Goal: Transaction & Acquisition: Download file/media

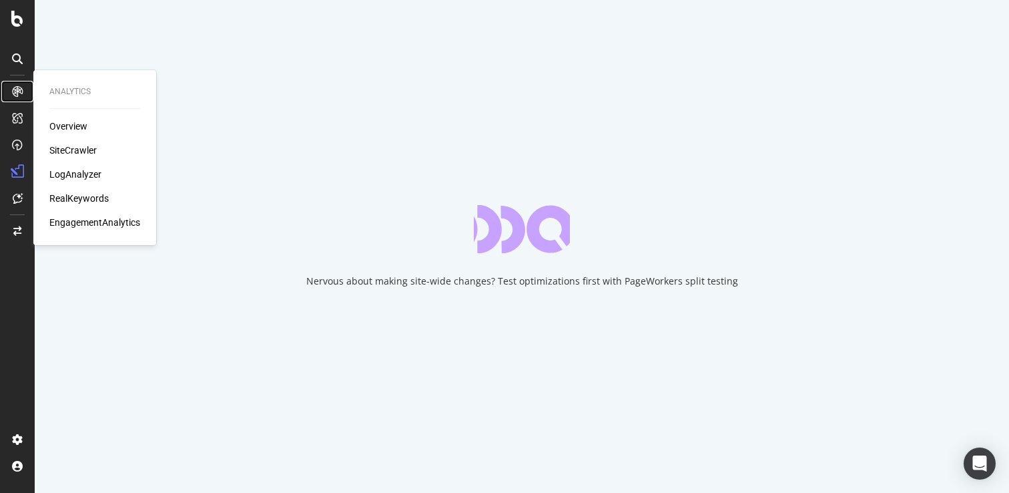
click at [15, 83] on div at bounding box center [17, 91] width 21 height 21
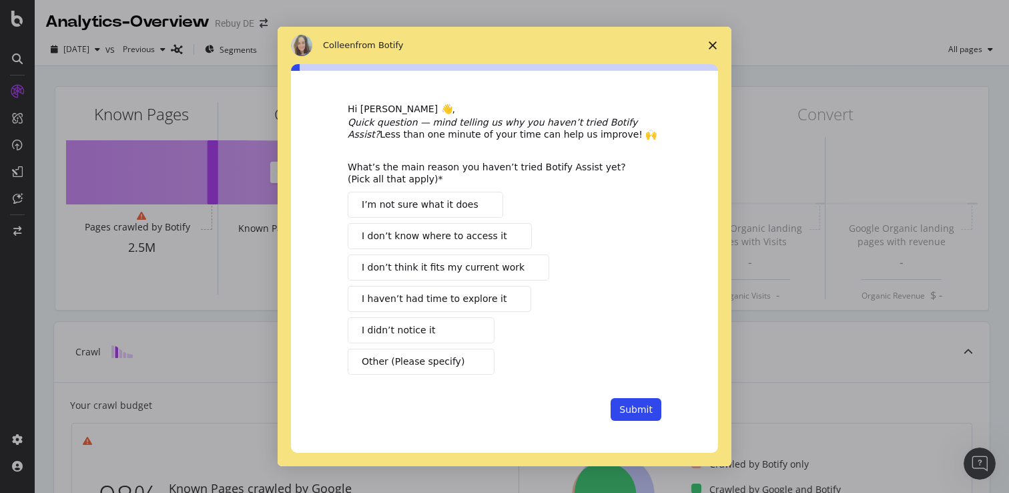
click at [713, 40] on span "Close survey" at bounding box center [712, 45] width 37 height 37
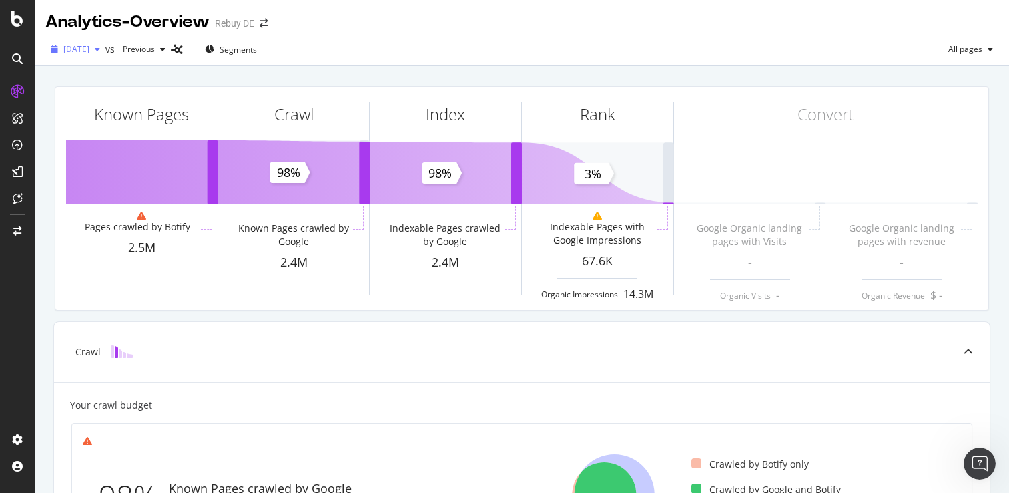
click at [83, 54] on span "[DATE]" at bounding box center [76, 48] width 26 height 11
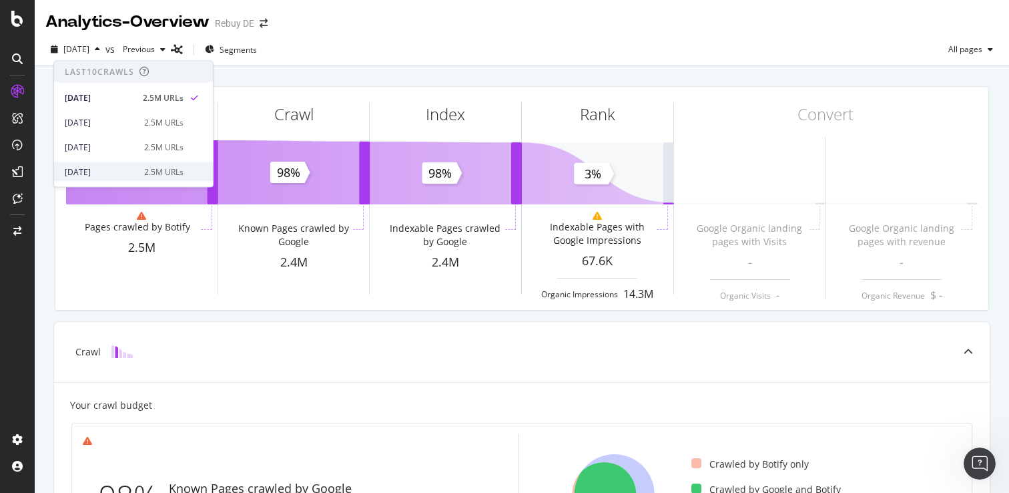
click at [110, 167] on div "[DATE]" at bounding box center [100, 172] width 71 height 12
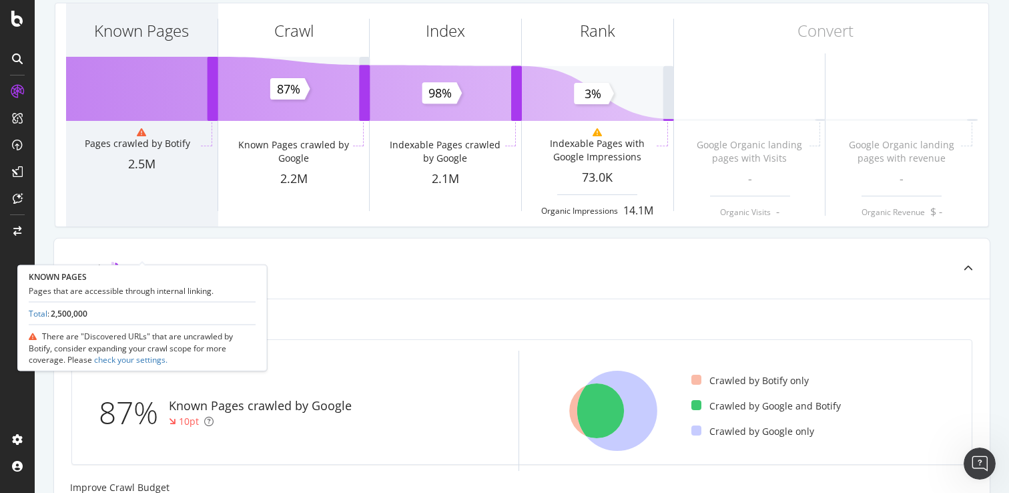
scroll to position [90, 0]
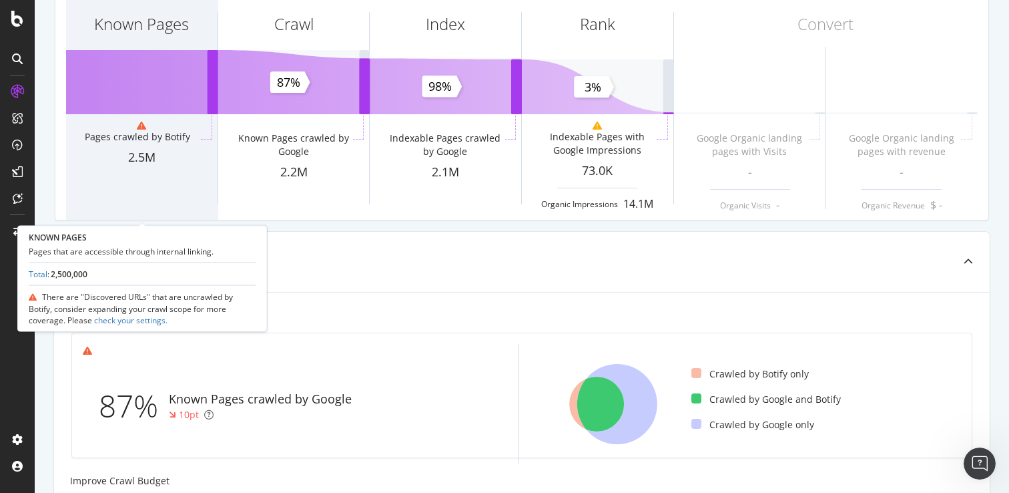
click at [156, 205] on div "Known Pages Pages crawled by Botify 2.5M" at bounding box center [141, 108] width 151 height 223
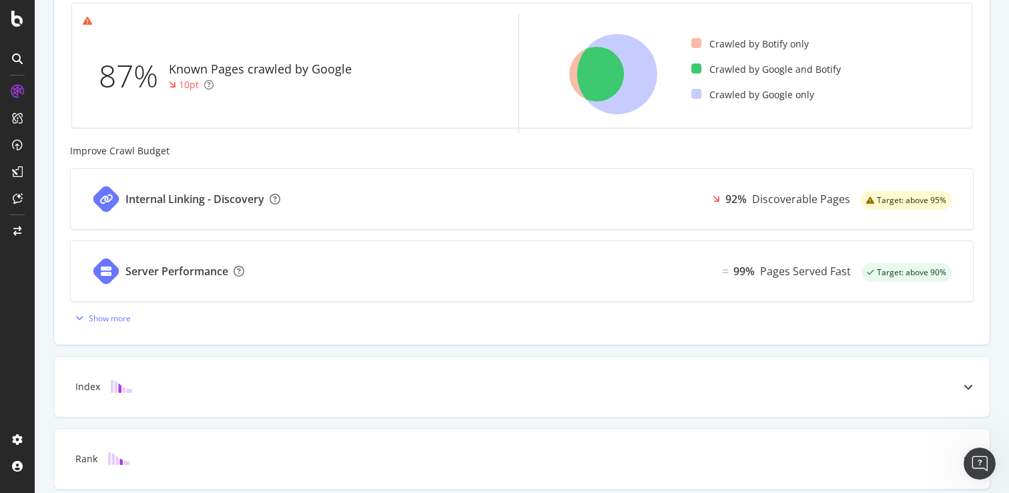
scroll to position [440, 0]
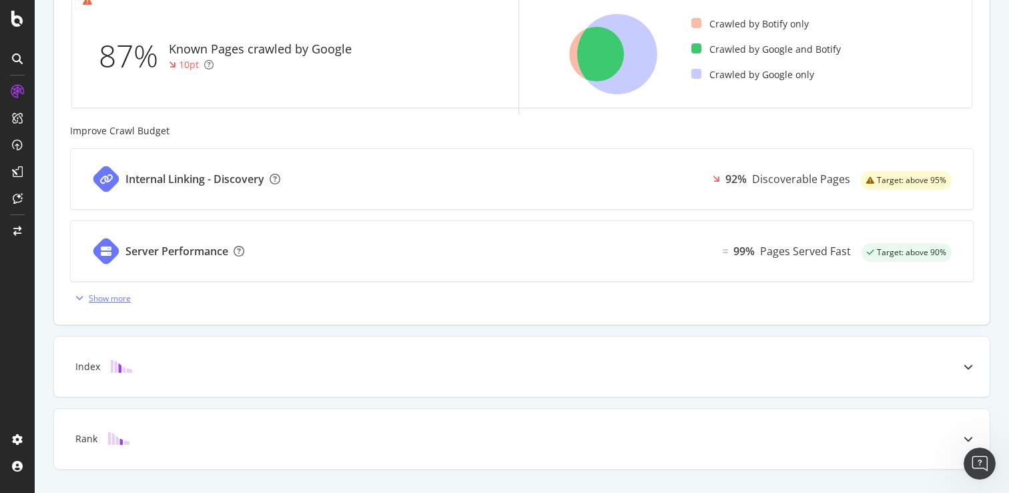
click at [108, 296] on div "Show more" at bounding box center [110, 297] width 42 height 11
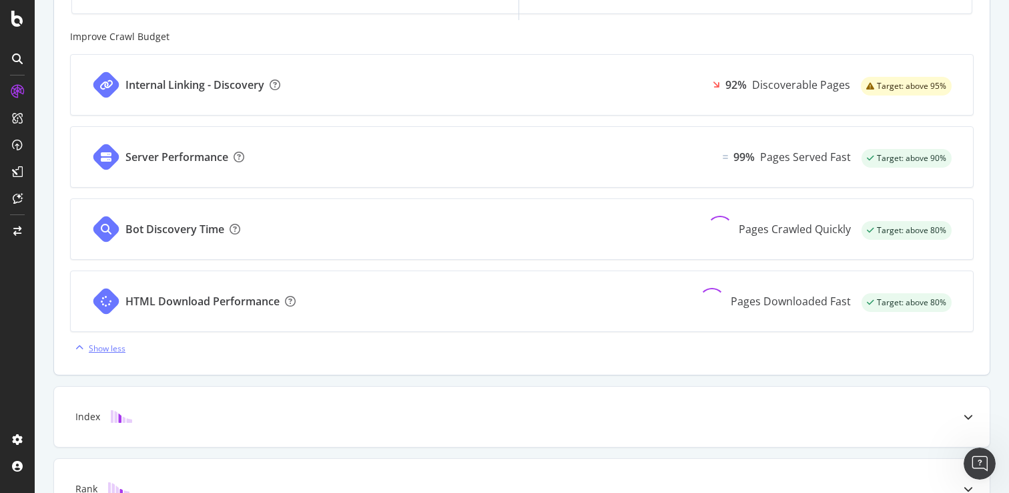
scroll to position [618, 0]
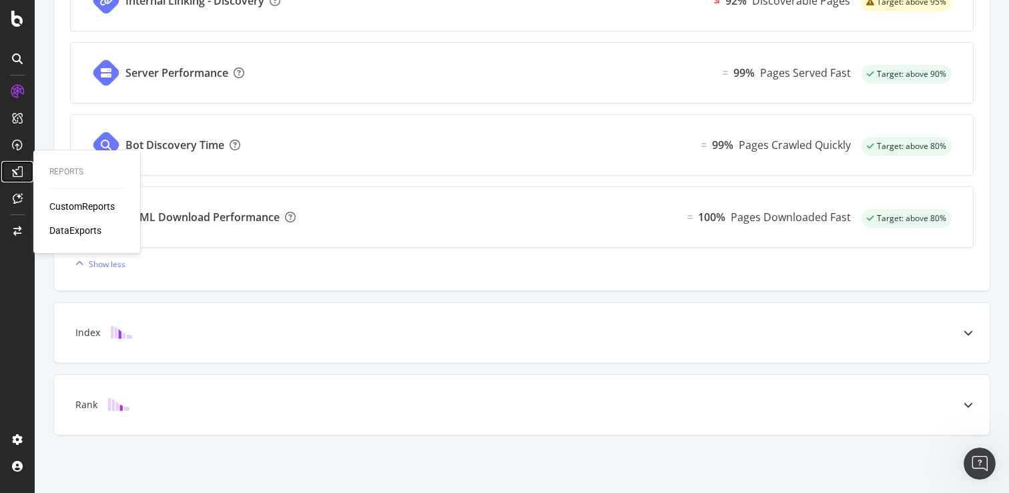
click at [15, 162] on div at bounding box center [17, 171] width 21 height 21
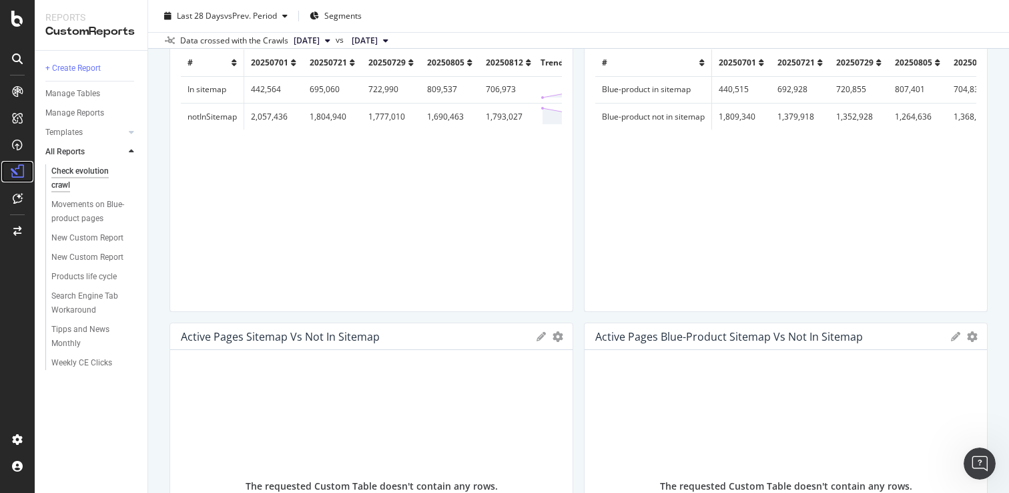
scroll to position [133, 0]
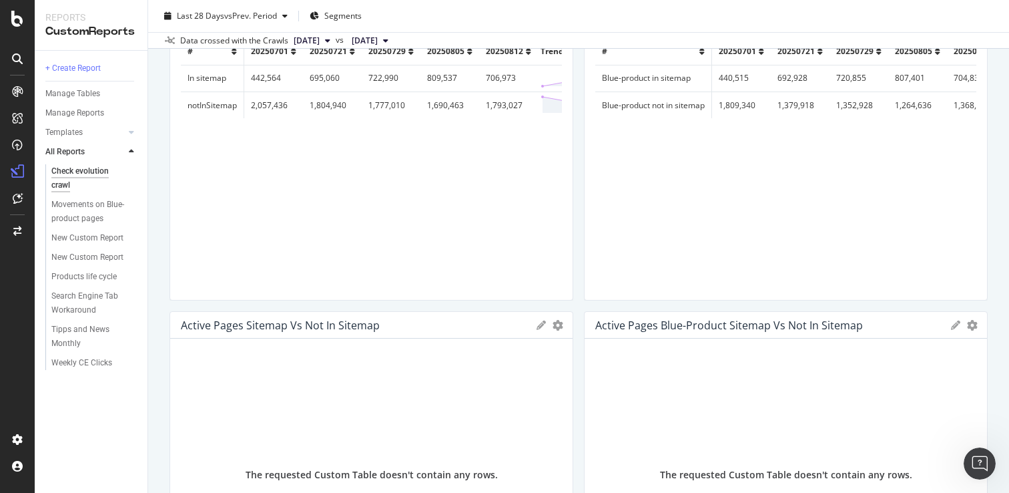
click at [17, 65] on div at bounding box center [17, 58] width 21 height 21
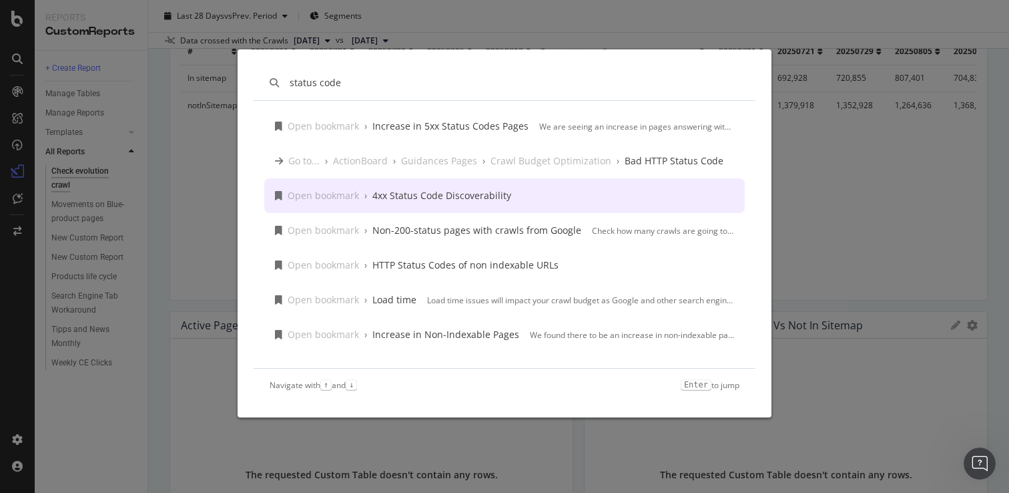
scroll to position [0, 0]
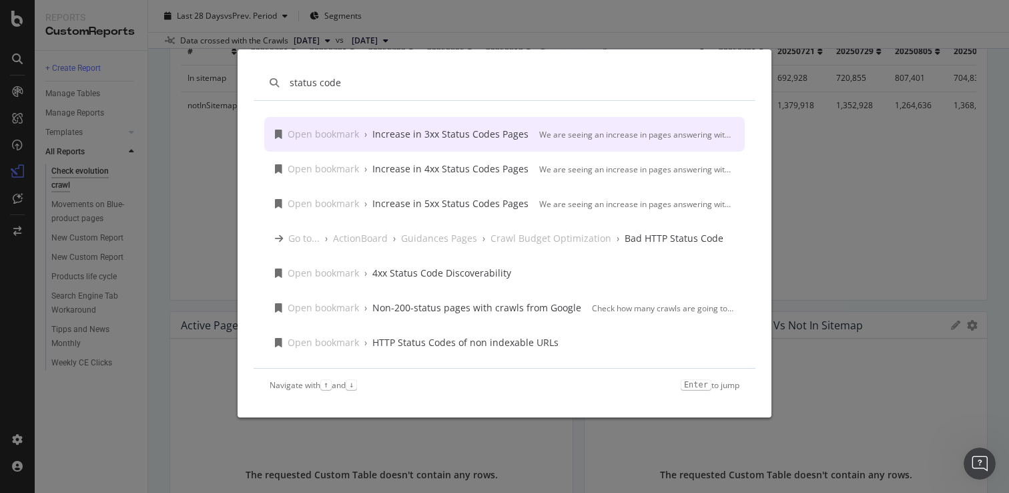
type input "status code"
click at [164, 139] on div "status code Open bookmark › Increase in 3xx Status Codes Pages We are seeing an…" at bounding box center [504, 246] width 1009 height 493
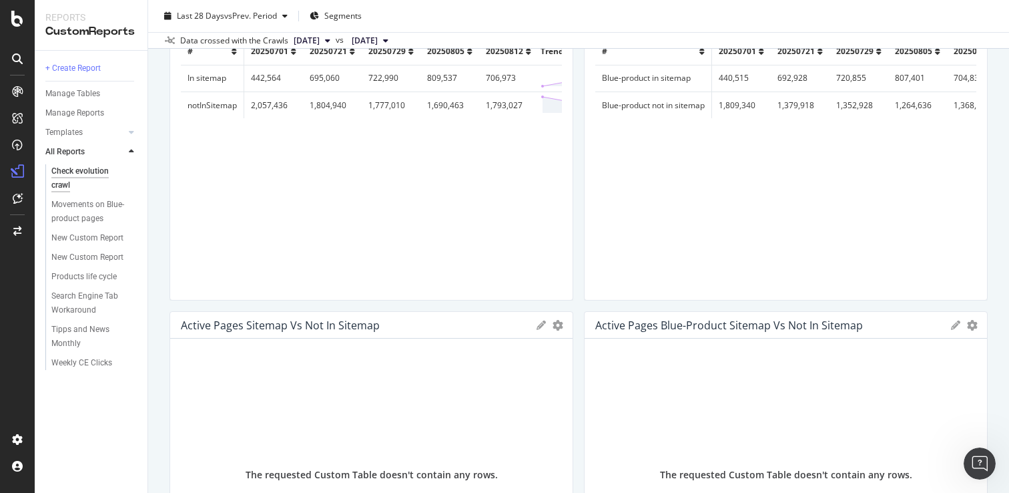
click at [156, 135] on div "Check evolution crawl Check evolution crawl Rebuy DE Clone Schedule Email Expor…" at bounding box center [578, 246] width 861 height 493
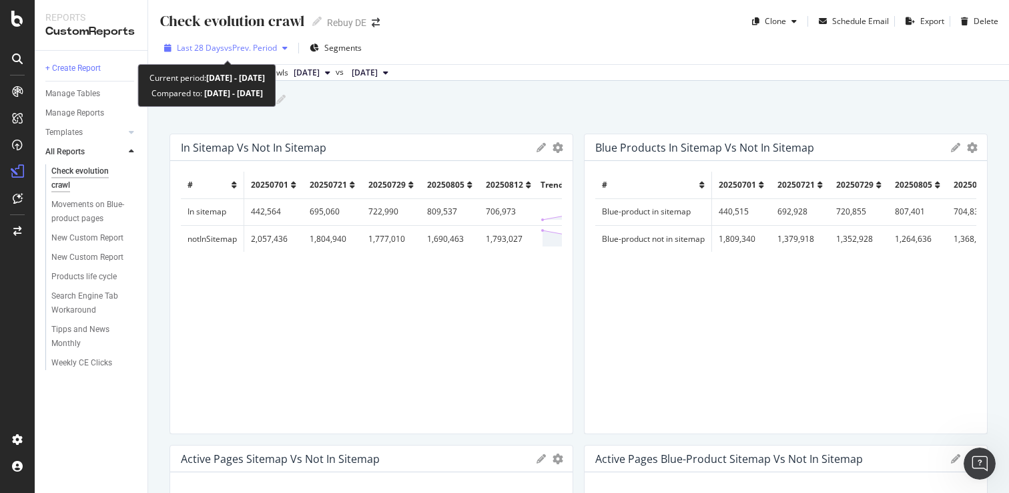
click at [219, 43] on span "Last 28 Days" at bounding box center [200, 47] width 47 height 11
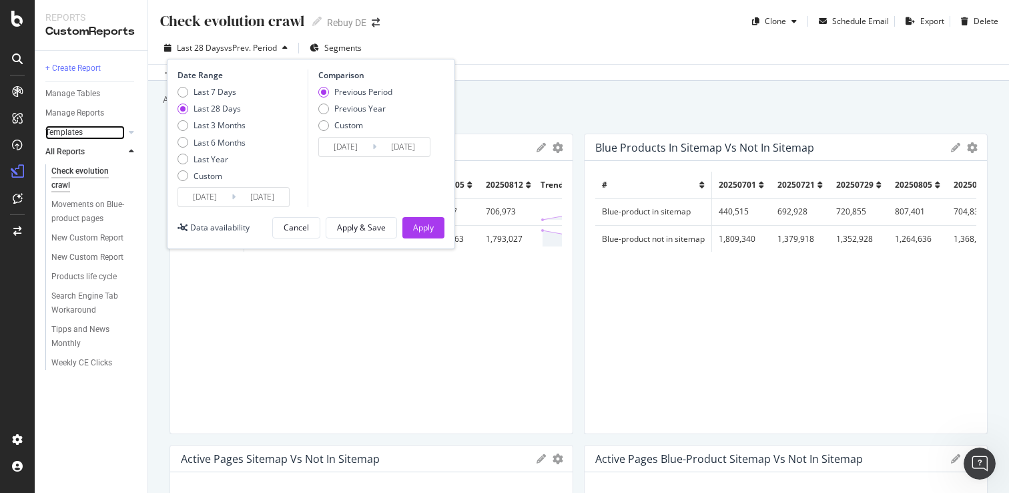
click at [119, 129] on div at bounding box center [117, 131] width 13 height 13
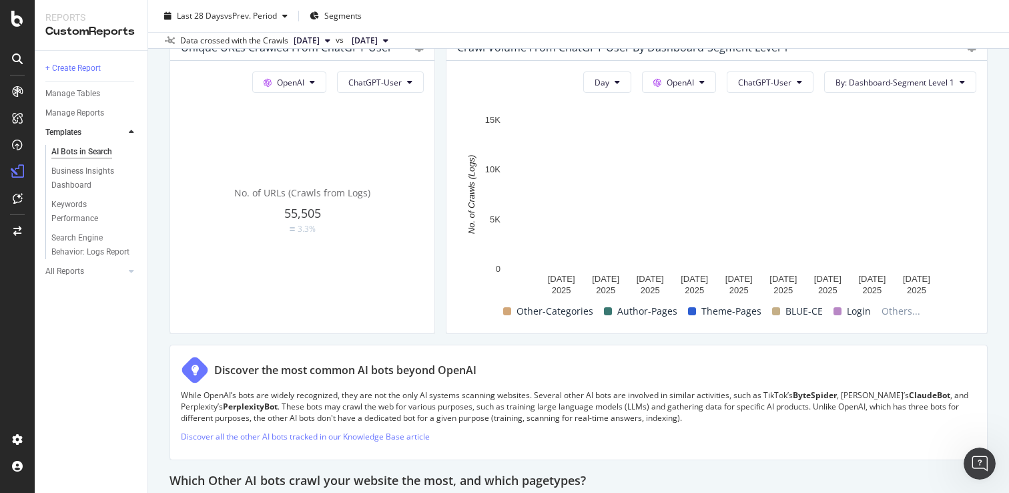
scroll to position [1558, 0]
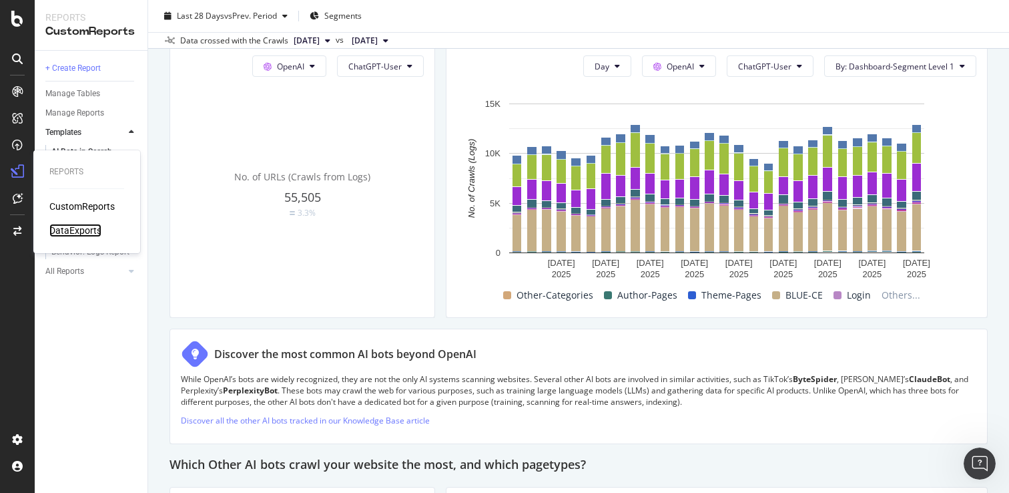
click at [61, 229] on div "DataExports" at bounding box center [75, 230] width 52 height 13
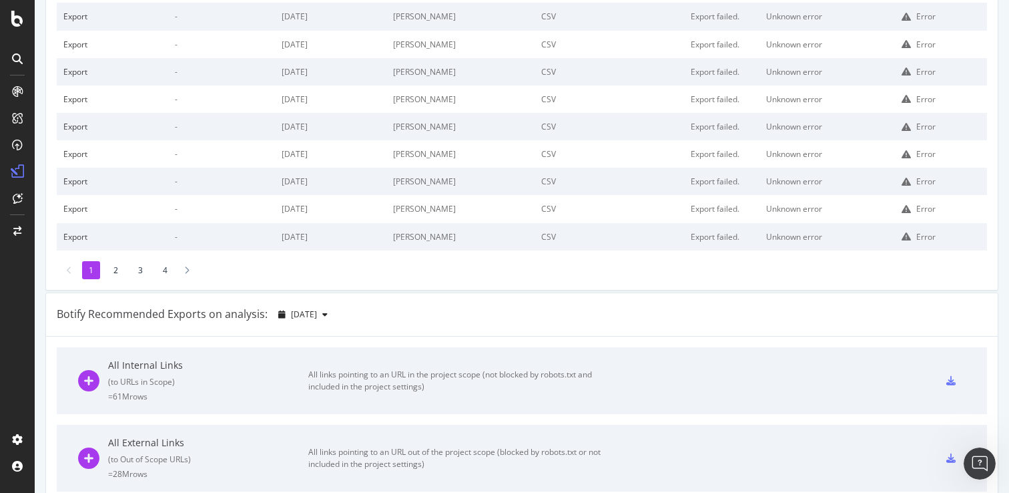
scroll to position [108, 0]
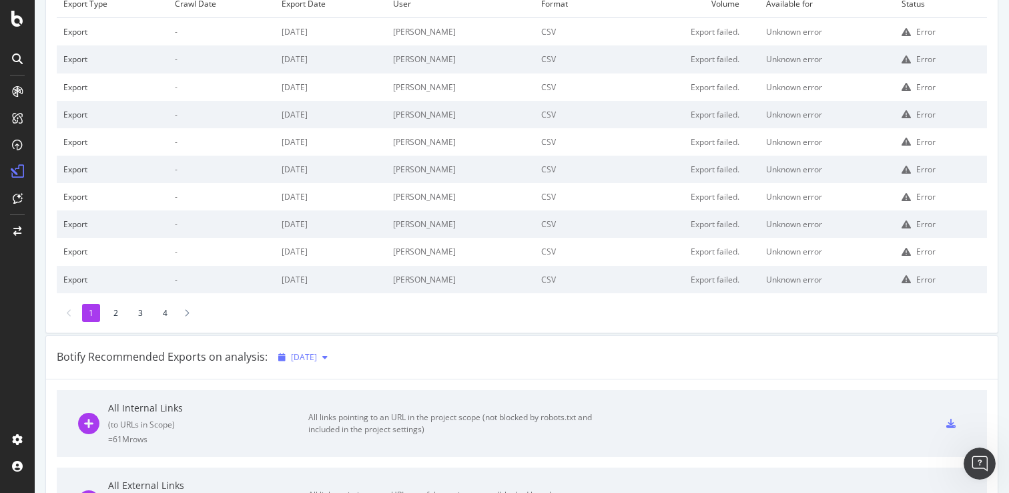
click at [324, 350] on div "[DATE]" at bounding box center [303, 357] width 60 height 20
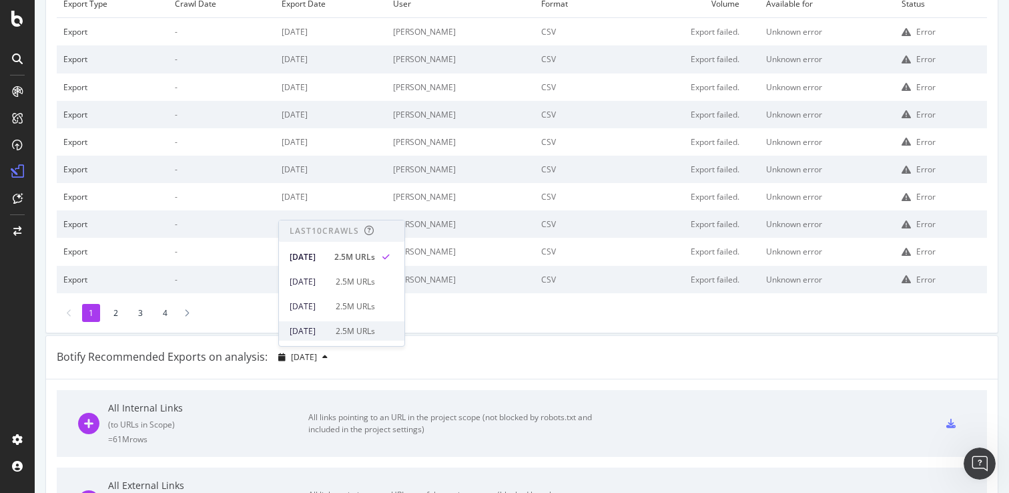
click at [328, 326] on div "[DATE]" at bounding box center [309, 331] width 38 height 12
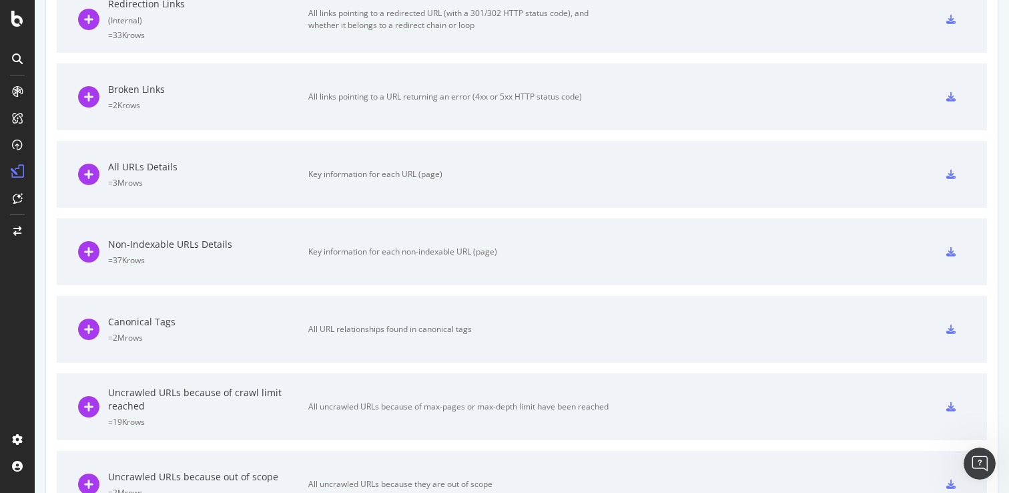
scroll to position [745, 0]
click at [302, 168] on div "All URLs Details" at bounding box center [208, 166] width 200 height 13
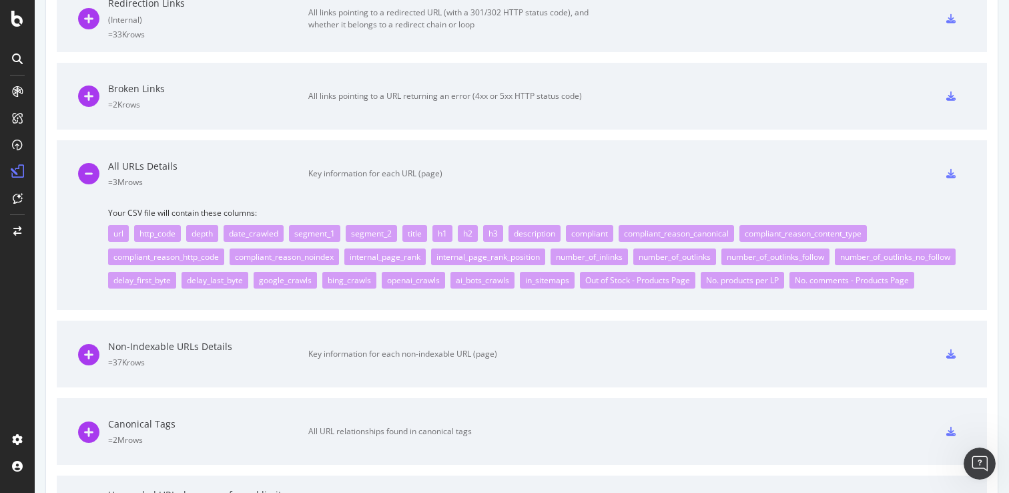
click at [952, 171] on icon at bounding box center [950, 173] width 9 height 9
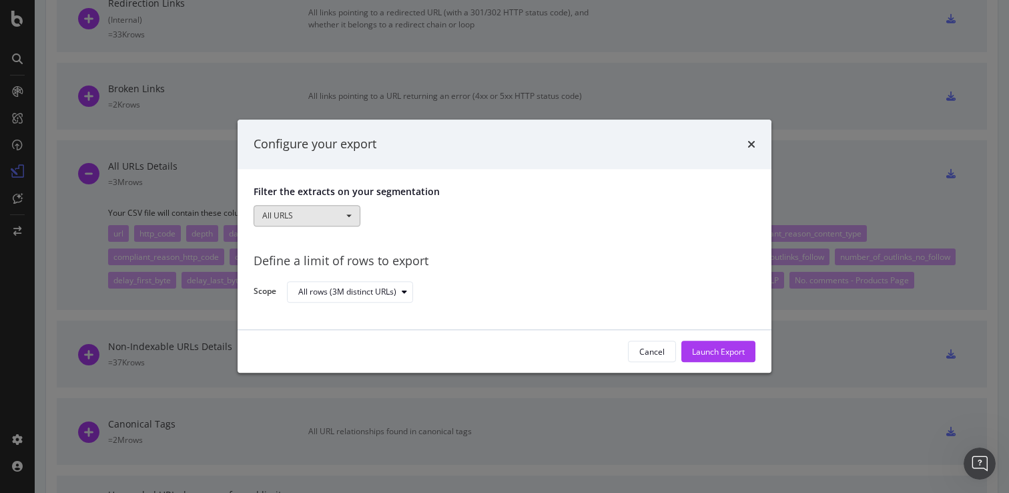
click at [282, 218] on button "All URLS" at bounding box center [307, 215] width 107 height 21
click at [314, 296] on link "Category-tree" at bounding box center [313, 294] width 118 height 17
click at [421, 205] on div "modal" at bounding box center [520, 215] width 301 height 21
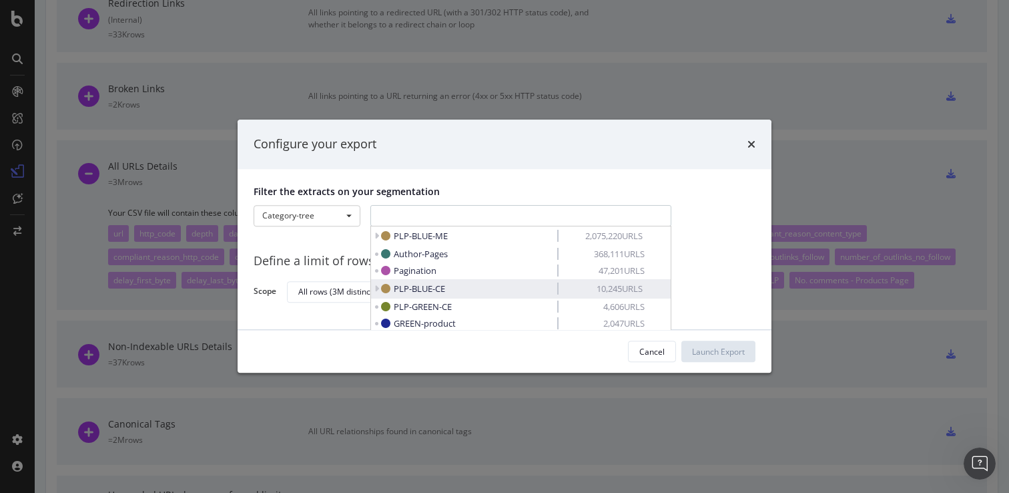
click at [486, 292] on span "PLP-BLUE-CE" at bounding box center [467, 288] width 172 height 13
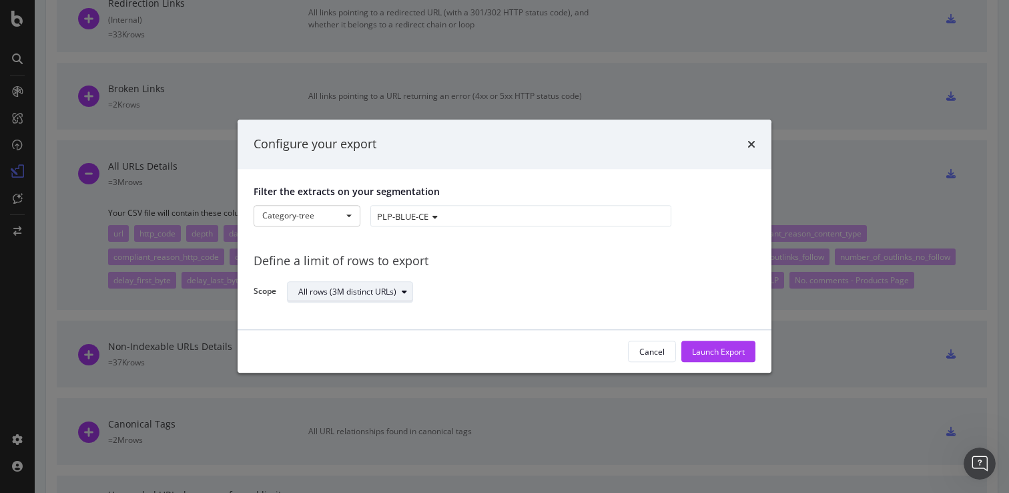
click at [382, 283] on div "All rows (3M distinct URLs)" at bounding box center [355, 291] width 114 height 19
click at [379, 314] on div "All rows (3M distinct URLs)" at bounding box center [356, 313] width 105 height 11
click at [752, 294] on div "Define a limit of rows to export Scope All rows (3M distinct URLs)" at bounding box center [505, 273] width 502 height 62
click at [723, 355] on div "Launch Export" at bounding box center [718, 351] width 53 height 11
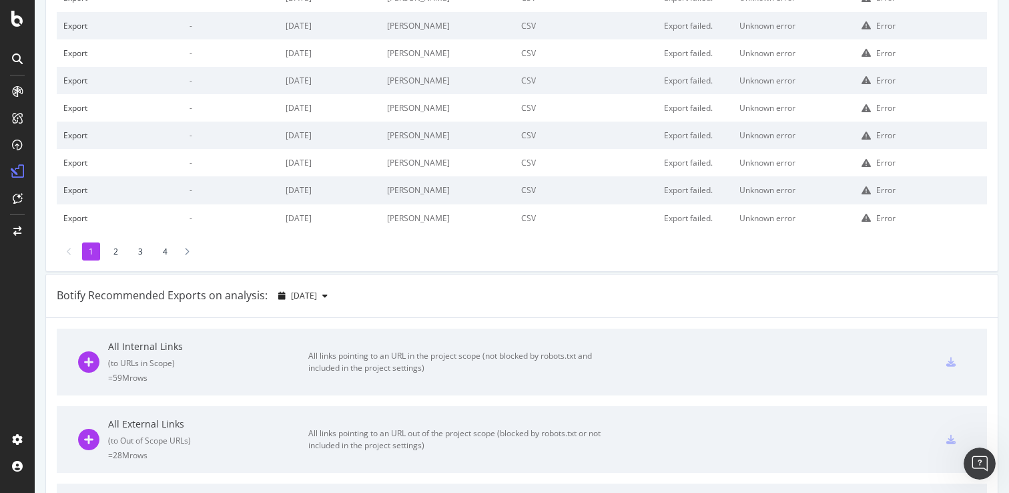
scroll to position [0, 0]
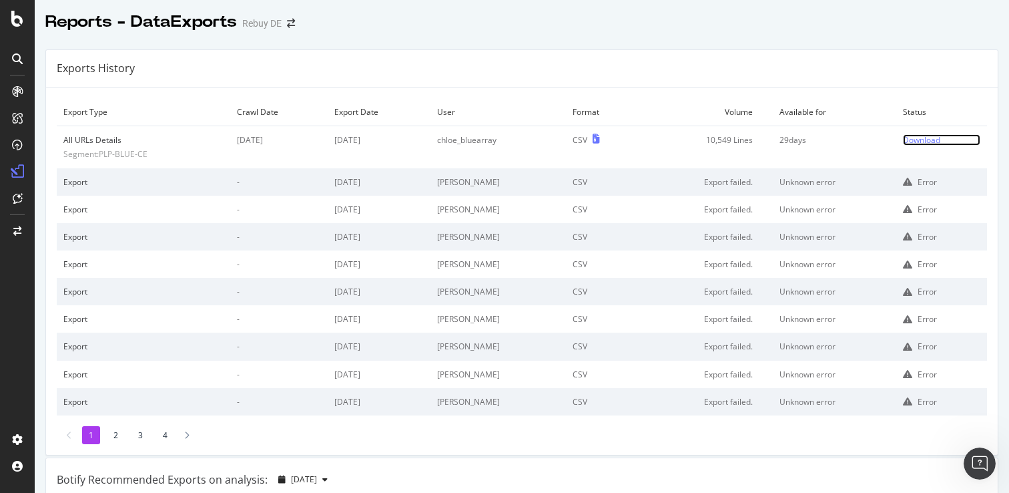
click at [932, 140] on div "Download" at bounding box center [921, 139] width 37 height 11
click at [17, 59] on icon at bounding box center [17, 58] width 11 height 11
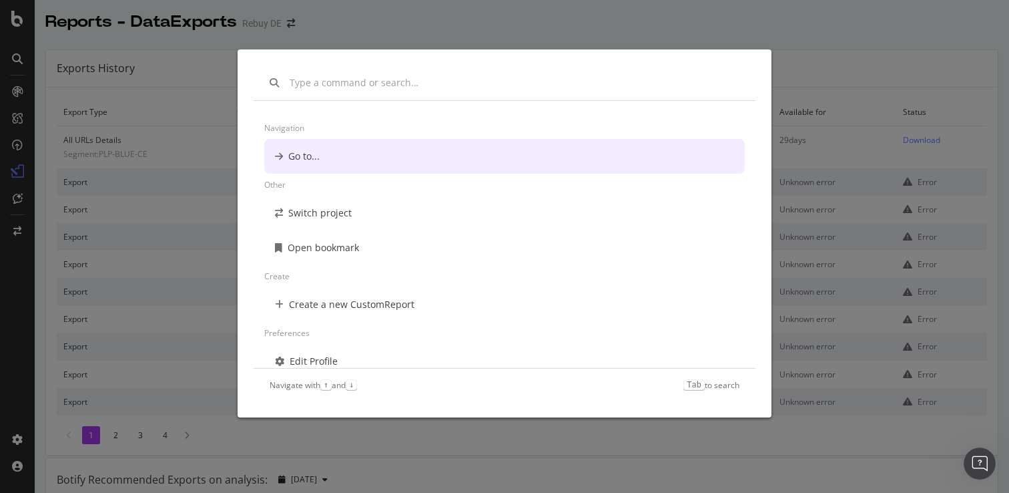
click at [20, 96] on div "Navigation Go to... Other Switch project Open bookmark Create Create a new Cust…" at bounding box center [504, 246] width 1009 height 493
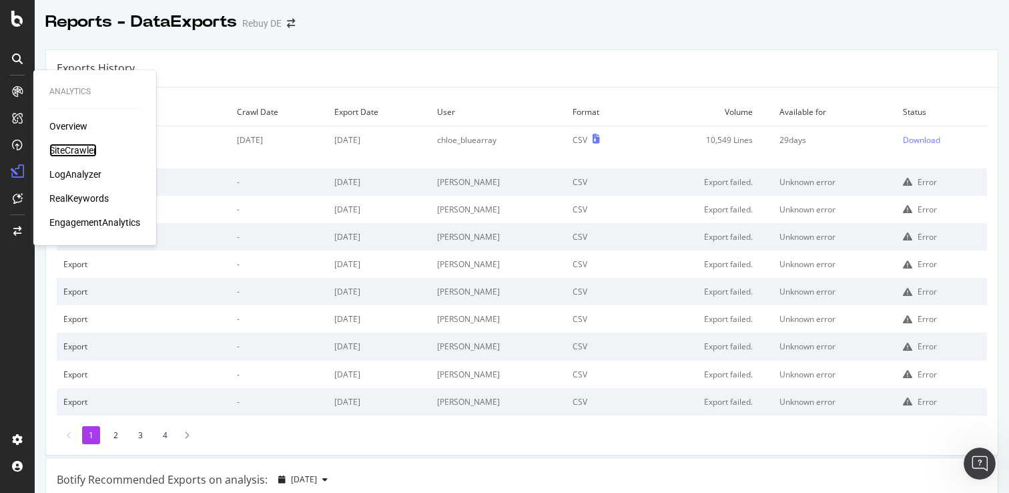
click at [82, 154] on div "SiteCrawler" at bounding box center [72, 149] width 47 height 13
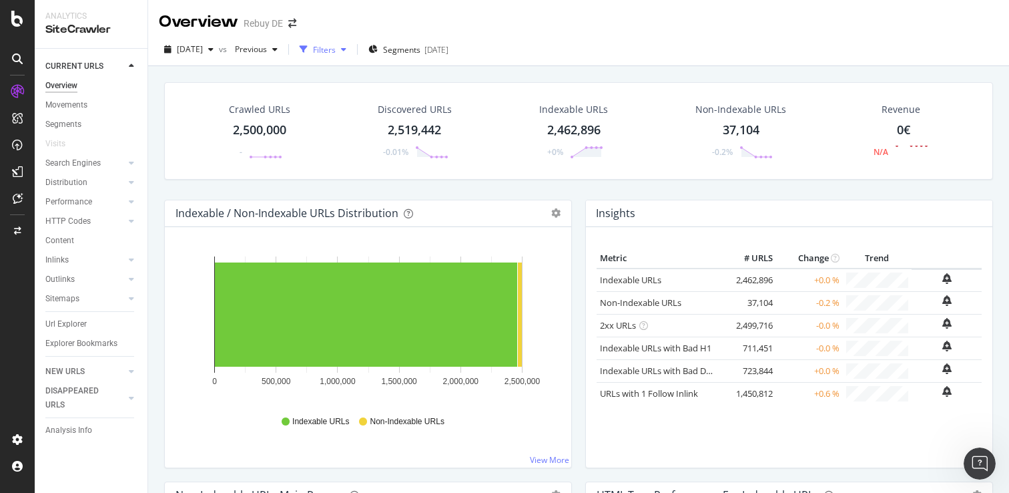
click at [336, 53] on div "Filters" at bounding box center [324, 49] width 23 height 11
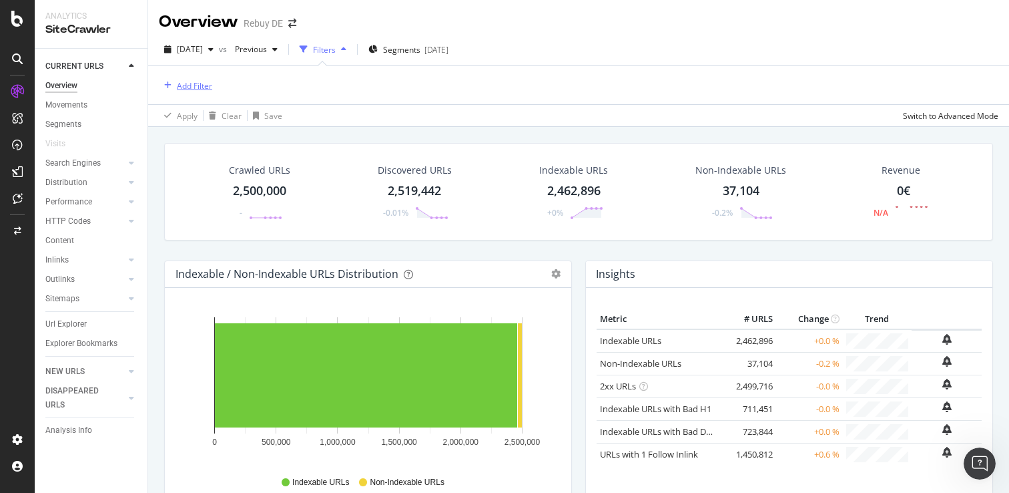
click at [185, 80] on div "Add Filter" at bounding box center [194, 85] width 35 height 11
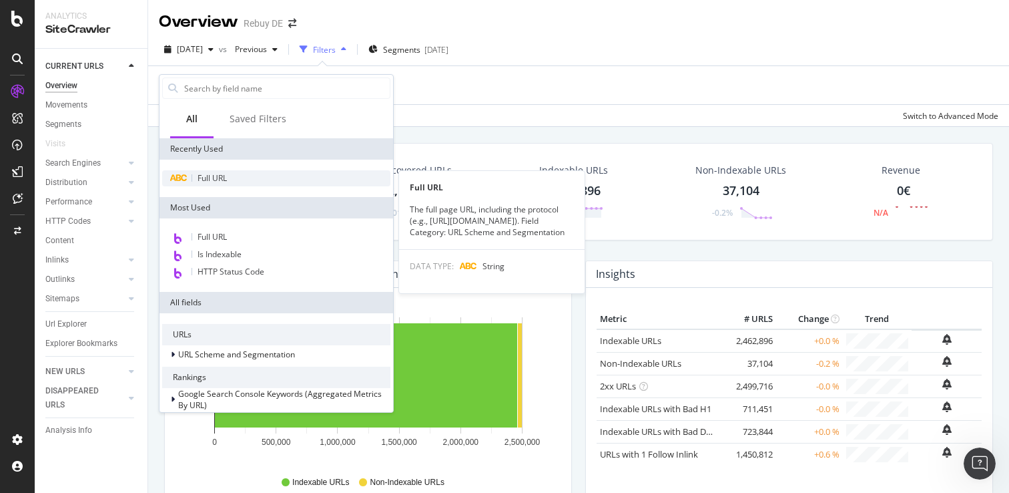
click at [201, 172] on div "Full URL" at bounding box center [276, 178] width 228 height 16
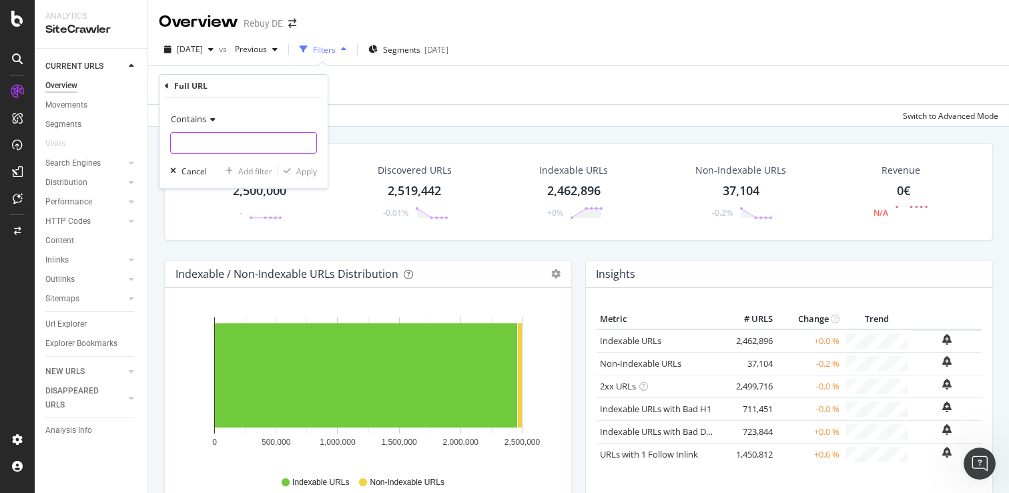
click at [268, 142] on input "text" at bounding box center [243, 142] width 145 height 21
paste input "[URL][DOMAIN_NAME]"
type input "[URL][DOMAIN_NAME]"
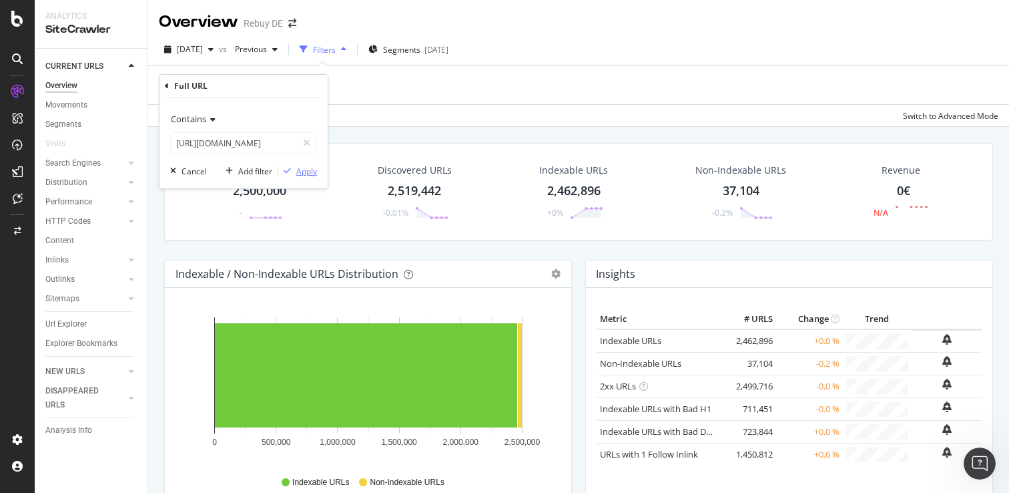
click at [304, 168] on div "Apply" at bounding box center [306, 171] width 21 height 11
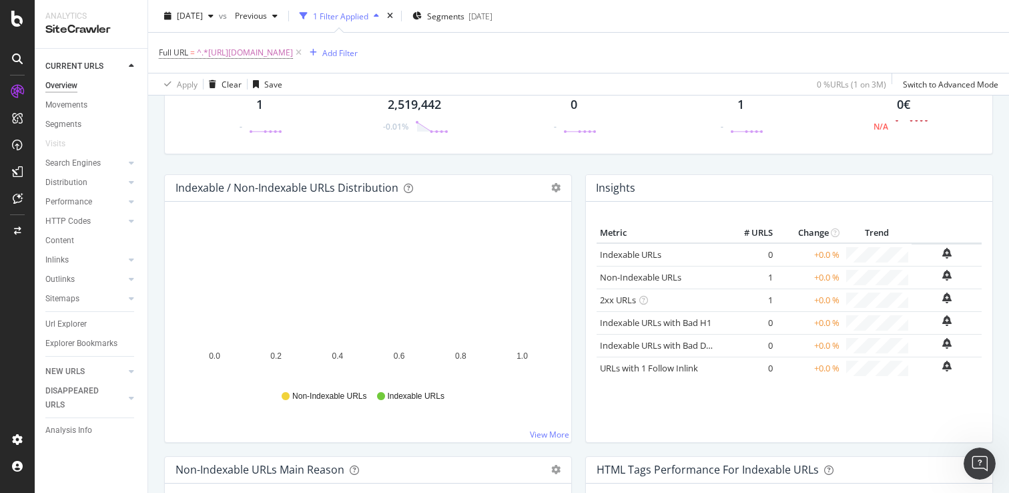
scroll to position [93, 0]
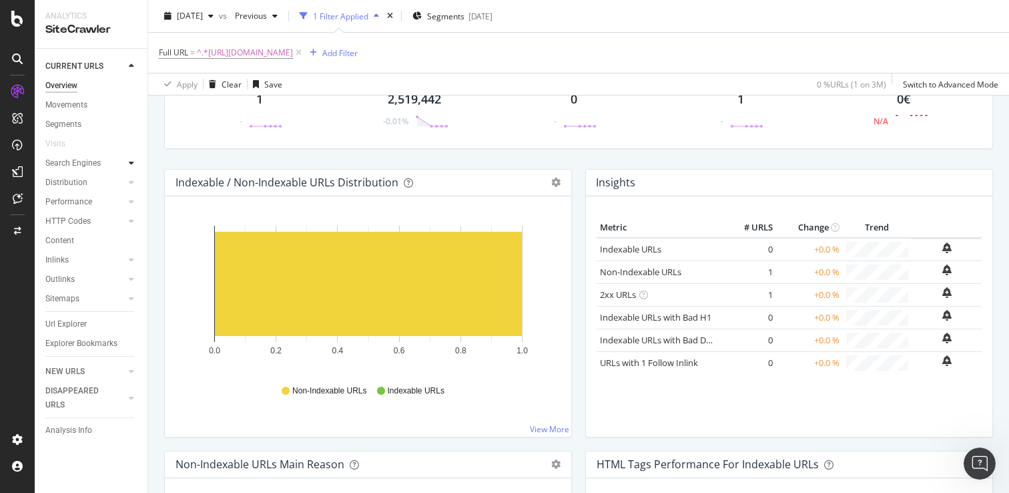
click at [130, 165] on icon at bounding box center [131, 163] width 5 height 8
click at [129, 282] on icon at bounding box center [131, 279] width 5 height 8
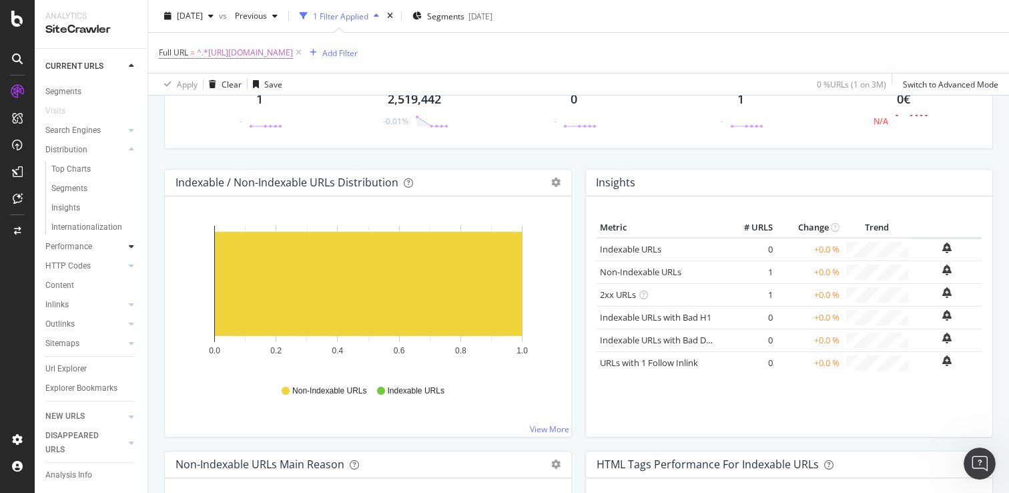
click at [127, 248] on div at bounding box center [131, 246] width 13 height 13
click at [131, 266] on icon at bounding box center [131, 266] width 5 height 8
click at [10, 52] on div at bounding box center [17, 58] width 21 height 21
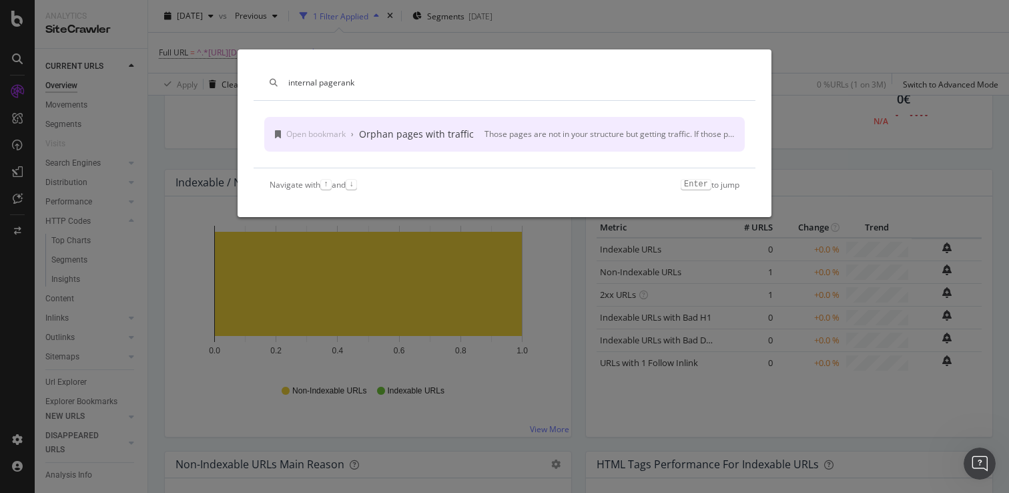
type input "internal pagerank"
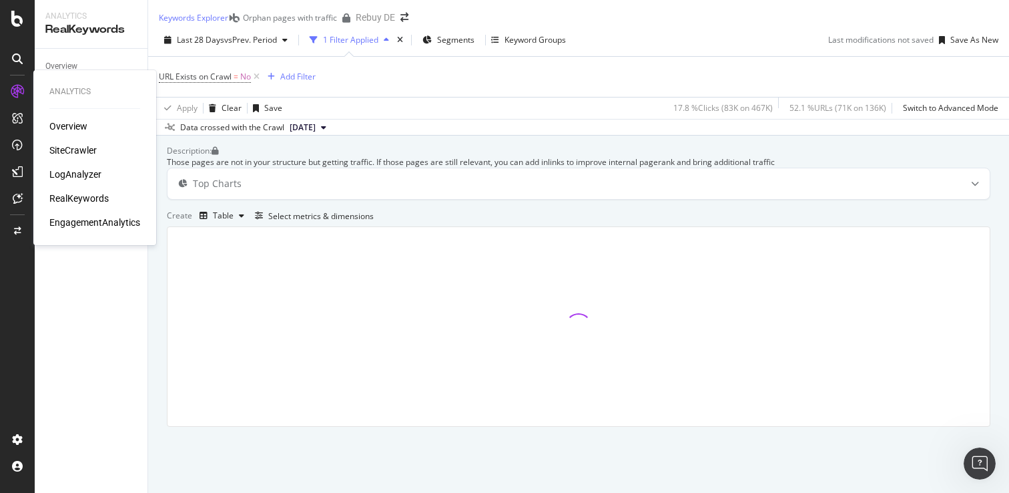
click at [62, 128] on div "Overview" at bounding box center [68, 125] width 38 height 13
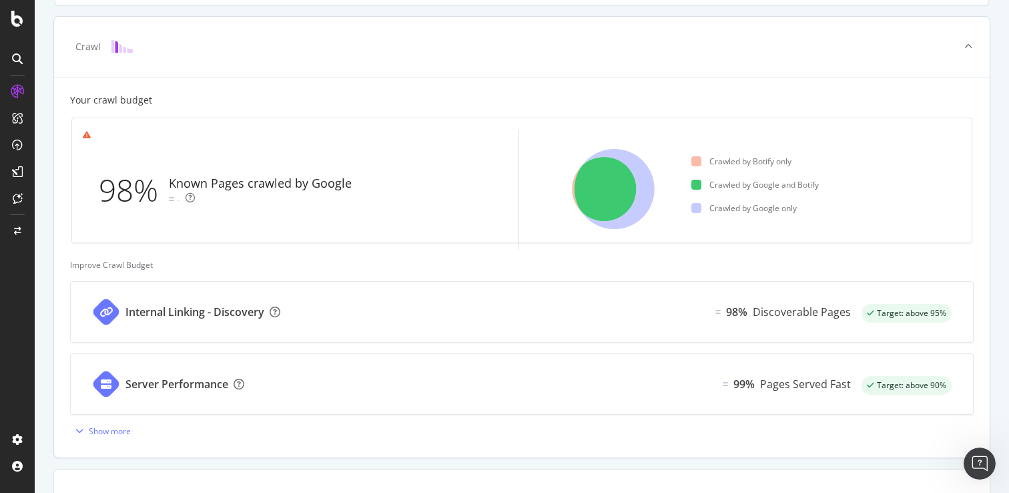
scroll to position [222, 0]
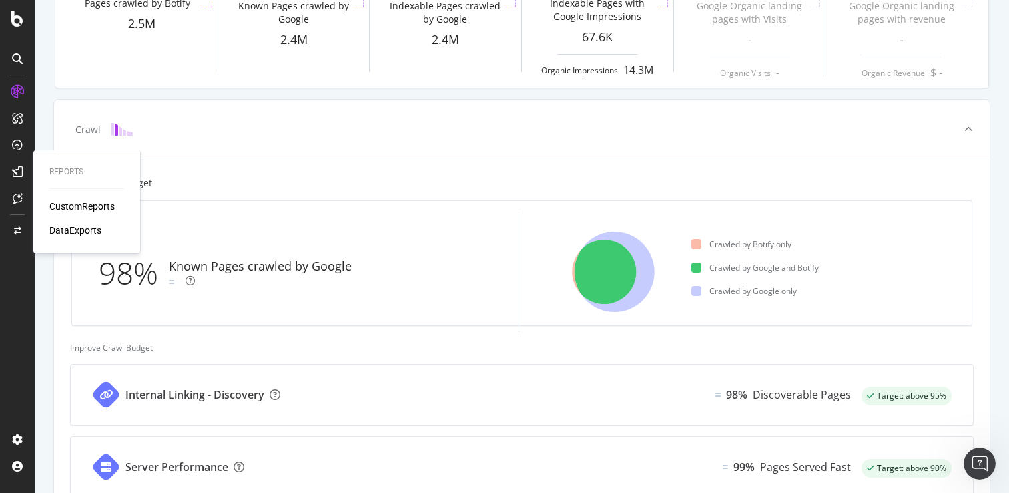
click at [74, 227] on div "DataExports" at bounding box center [75, 230] width 52 height 13
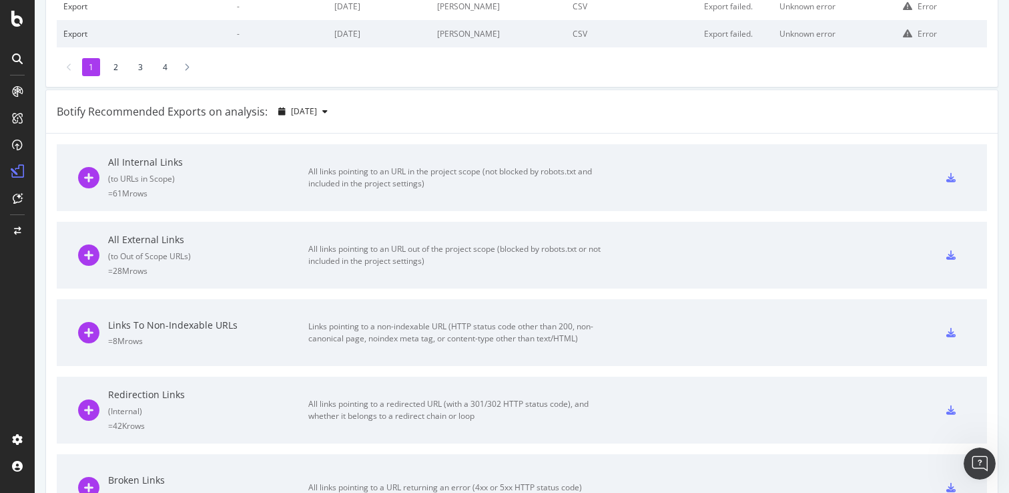
scroll to position [370, 0]
click at [317, 109] on span "[DATE]" at bounding box center [304, 108] width 26 height 11
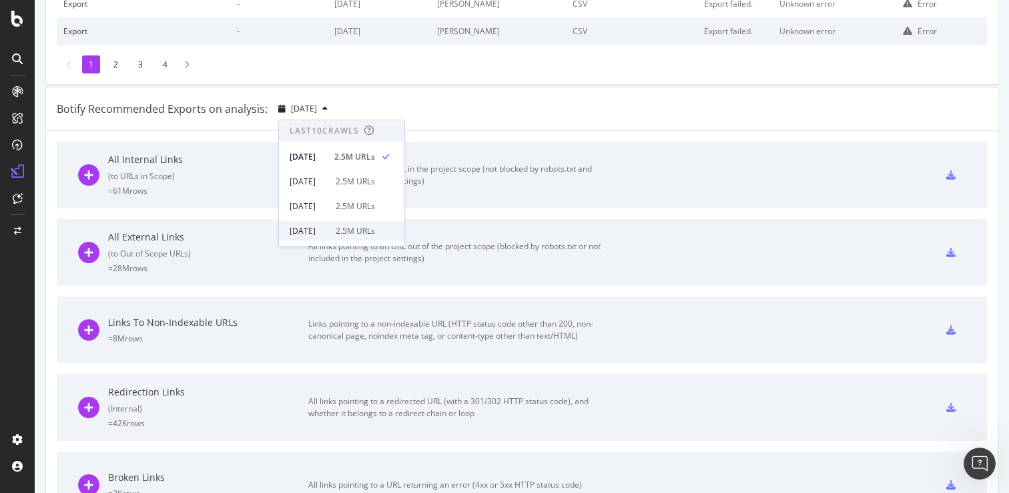
click at [363, 222] on div "[DATE] 2.5M URLs" at bounding box center [341, 230] width 125 height 19
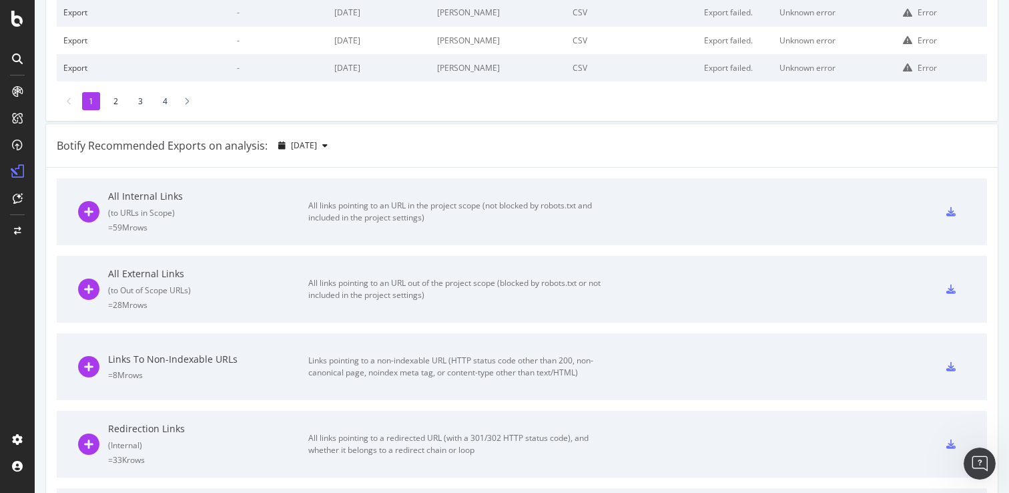
scroll to position [334, 0]
click at [358, 216] on div "All links pointing to an URL in the project scope (not blocked by robots.txt an…" at bounding box center [458, 211] width 300 height 24
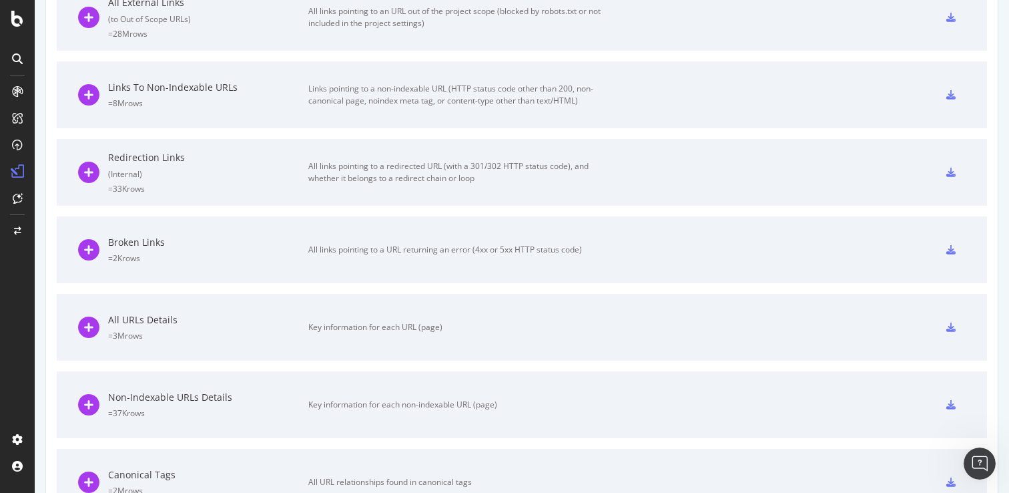
scroll to position [666, 0]
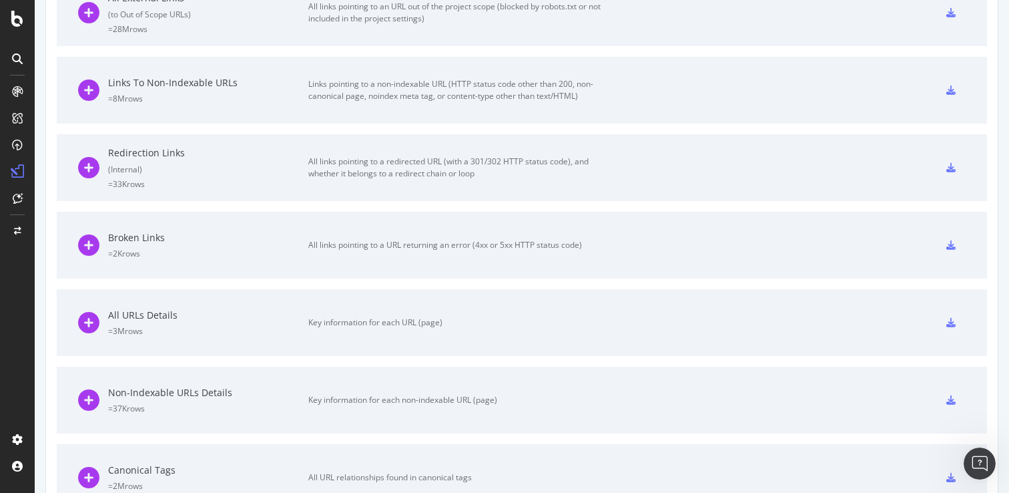
click at [641, 322] on div "All URLs Details = 3M rows Key information for each URL (page)" at bounding box center [522, 322] width 888 height 67
click at [956, 317] on div at bounding box center [950, 322] width 29 height 21
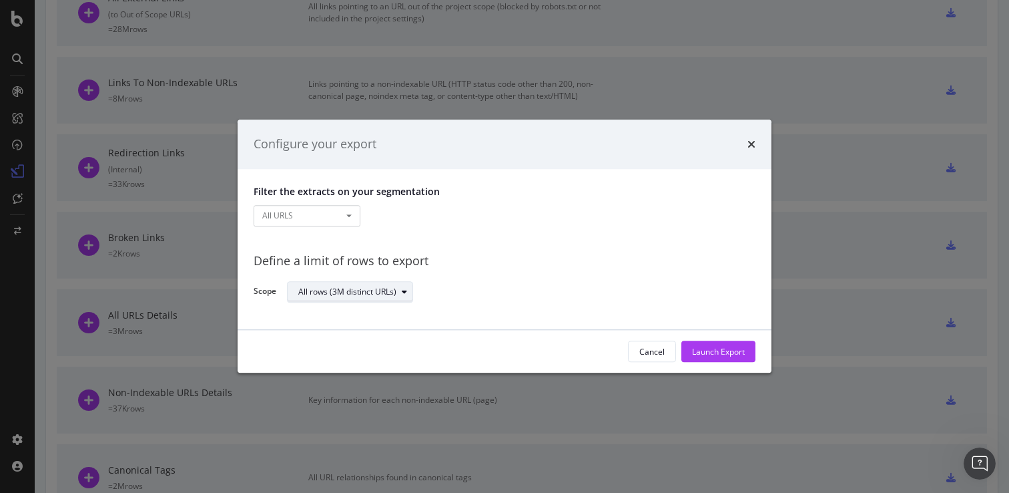
click at [387, 296] on div "All rows (3M distinct URLs)" at bounding box center [347, 292] width 98 height 8
click at [335, 214] on button "All URLS" at bounding box center [307, 215] width 107 height 21
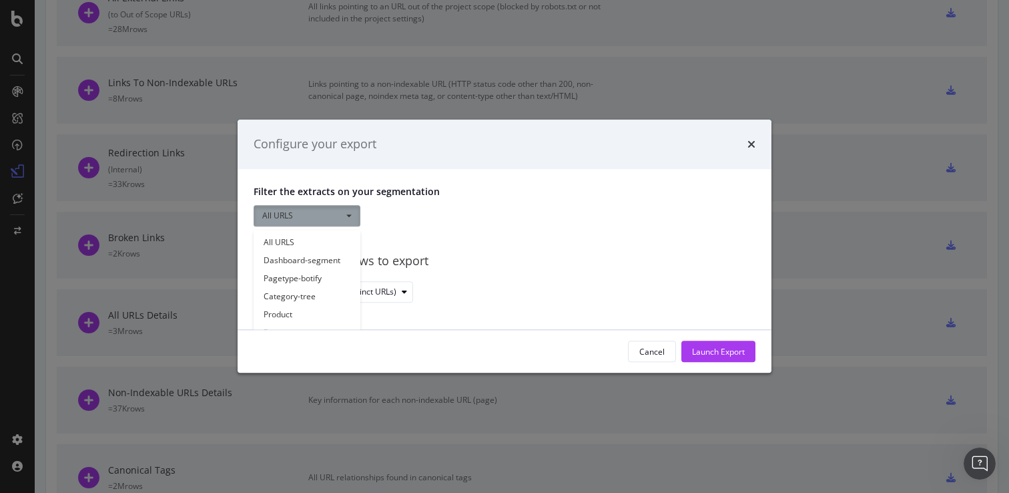
click at [448, 235] on div "Filter the extracts on your segmentation All URLS All URLS Dashboard-segment Pa…" at bounding box center [505, 249] width 534 height 161
click at [716, 358] on div "Launch Export" at bounding box center [718, 352] width 53 height 20
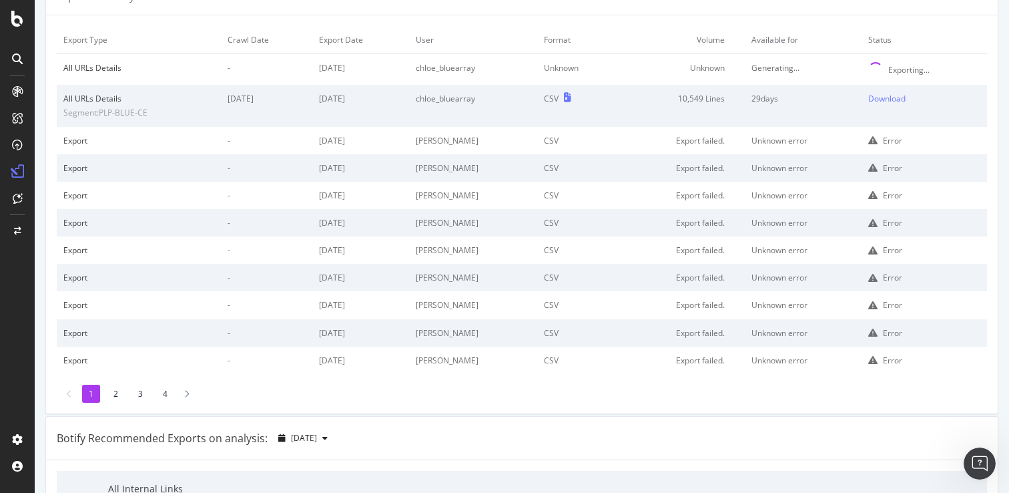
scroll to position [0, 0]
